Goal: Check status: Check status

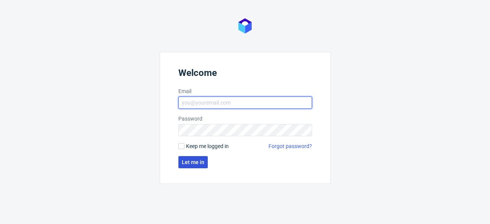
type input "[EMAIL_ADDRESS][DOMAIN_NAME]"
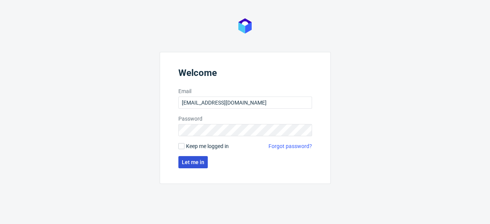
click at [202, 168] on button "Let me in" at bounding box center [192, 162] width 29 height 12
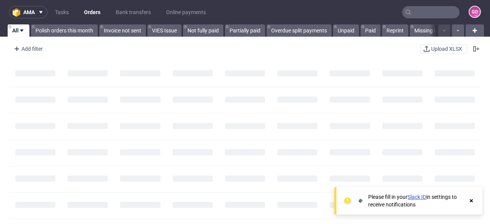
click at [416, 10] on input "text" at bounding box center [430, 12] width 57 height 12
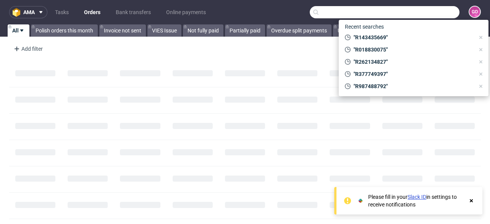
paste input "R512671576"
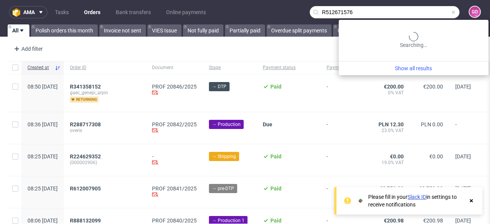
type input "R512671576"
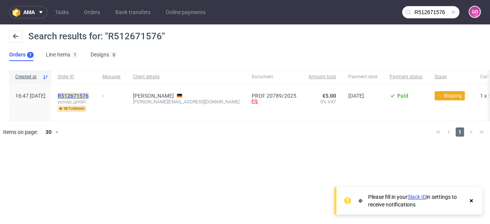
click at [89, 94] on mark "R512671576" at bounding box center [73, 96] width 31 height 6
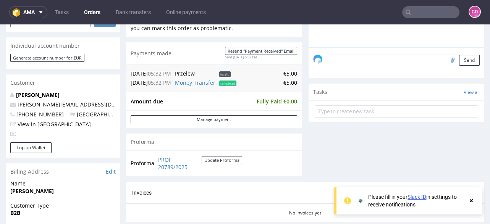
scroll to position [305, 0]
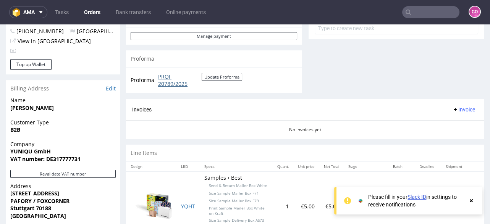
click at [173, 83] on link "PROF 20789/2025" at bounding box center [180, 80] width 44 height 15
click at [418, 11] on input "text" at bounding box center [430, 12] width 57 height 12
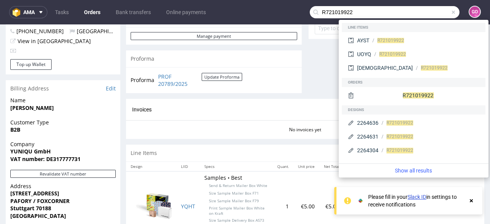
type input "R721019922"
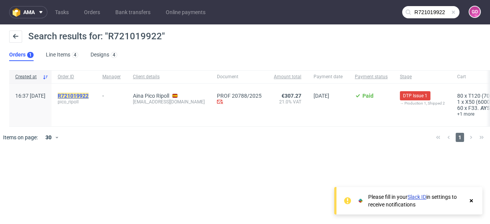
click at [89, 94] on mark "R721019922" at bounding box center [73, 96] width 31 height 6
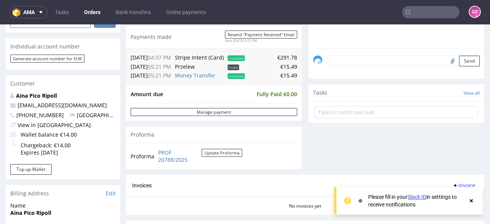
scroll to position [275, 0]
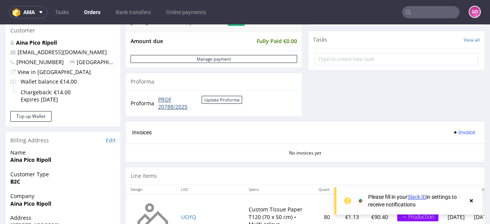
click at [162, 98] on link "PROF 20788/2025" at bounding box center [180, 103] width 44 height 15
click at [116, 14] on link "Bank transfers" at bounding box center [133, 12] width 44 height 12
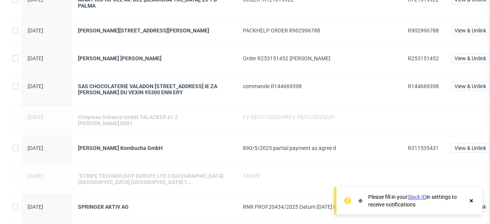
scroll to position [397, 0]
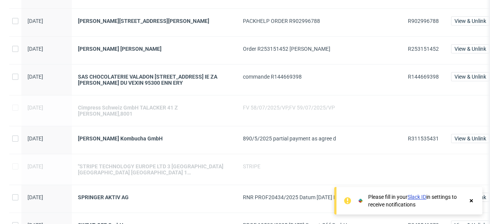
click at [422, 136] on span "R311535431" at bounding box center [423, 139] width 31 height 6
copy span "R311535431"
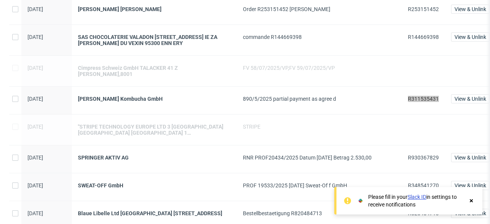
scroll to position [549, 0]
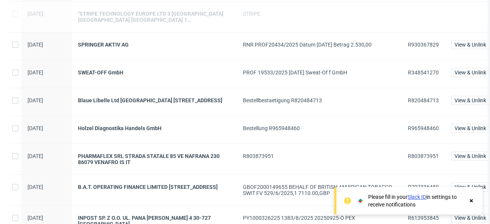
click at [415, 44] on span "R930367829" at bounding box center [423, 45] width 31 height 6
copy span "R930367829"
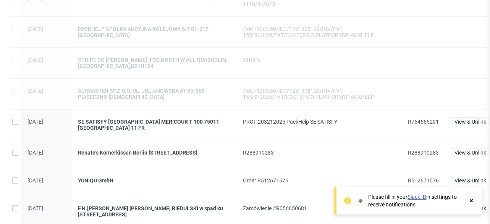
scroll to position [146, 0]
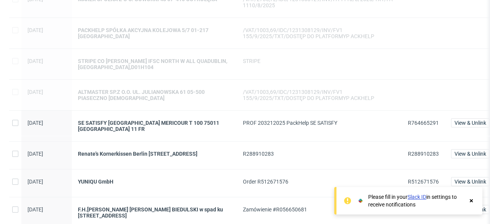
click at [424, 123] on span "R764665291" at bounding box center [423, 123] width 31 height 6
copy span "R764665291"
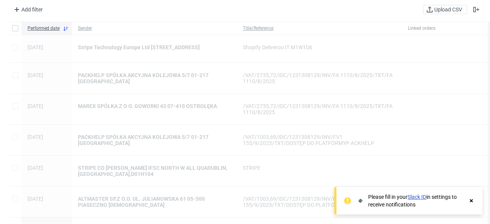
scroll to position [24, 0]
